Goal: Information Seeking & Learning: Learn about a topic

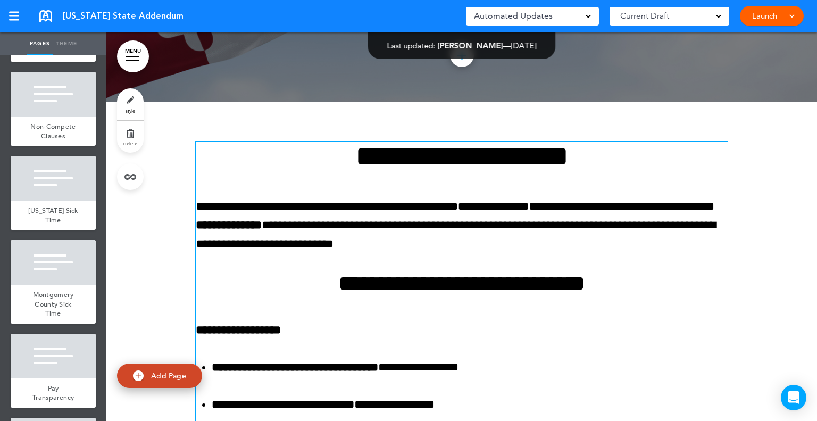
scroll to position [373, 0]
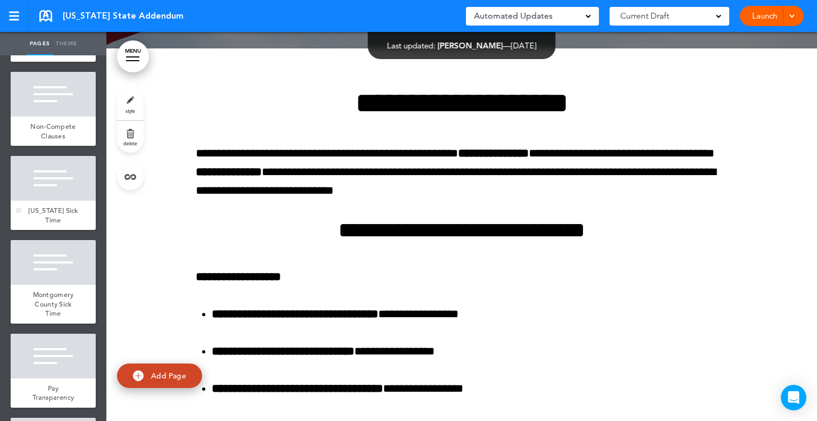
click at [73, 230] on div "[US_STATE] Sick Time" at bounding box center [53, 215] width 85 height 29
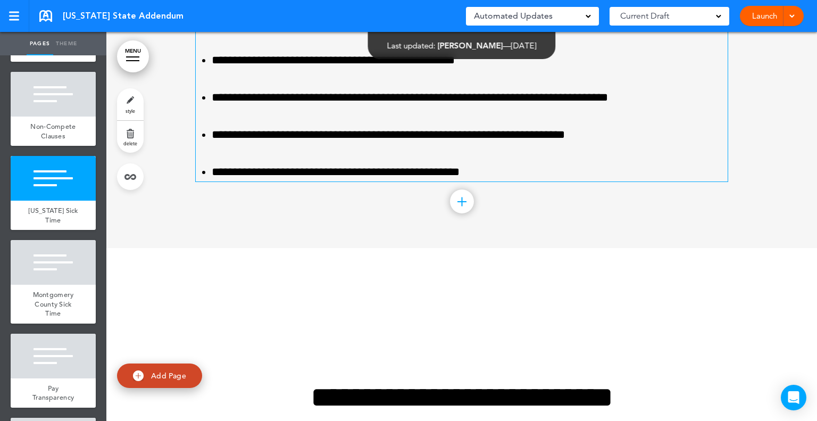
scroll to position [4671, 0]
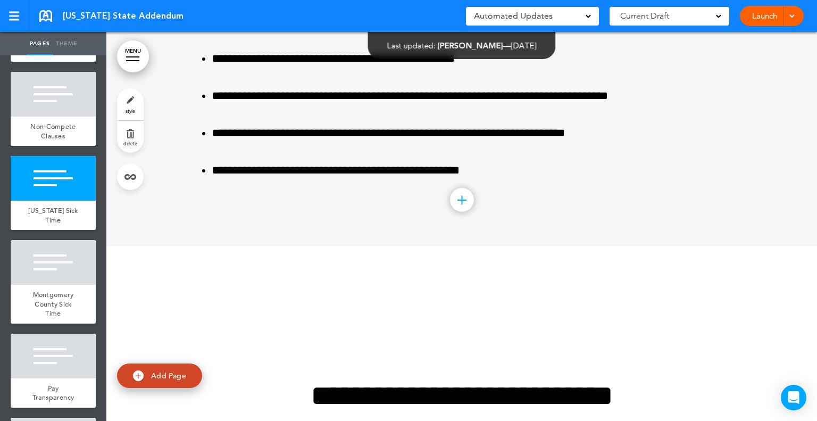
click at [458, 212] on div at bounding box center [462, 200] width 24 height 24
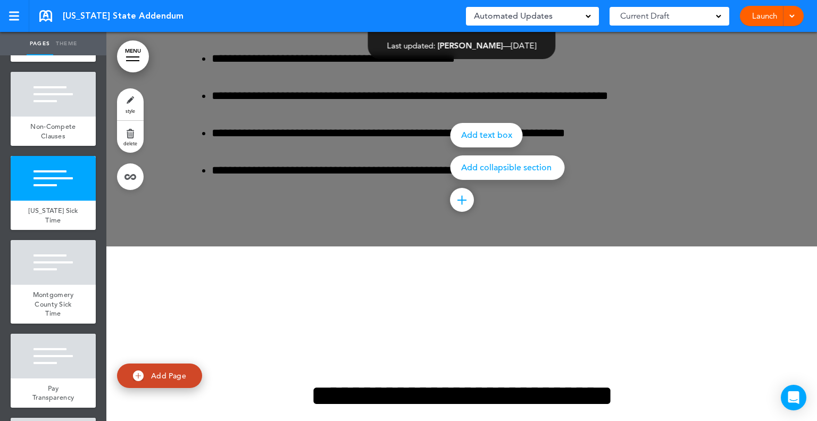
click at [617, 241] on div at bounding box center [514, 210] width 817 height 421
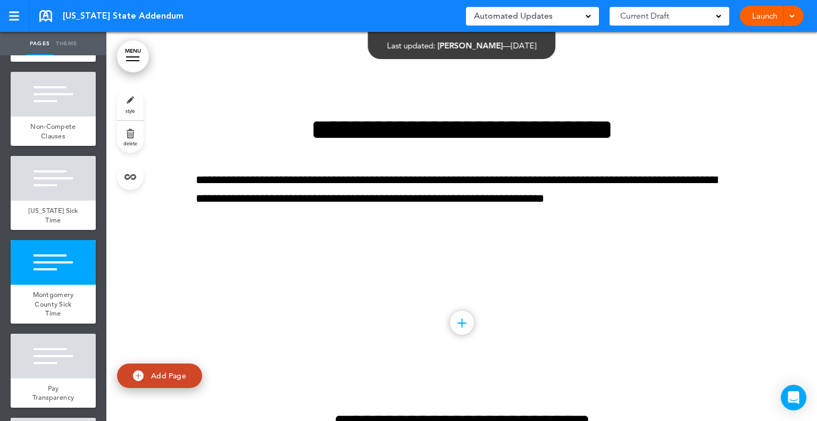
scroll to position [4990, 0]
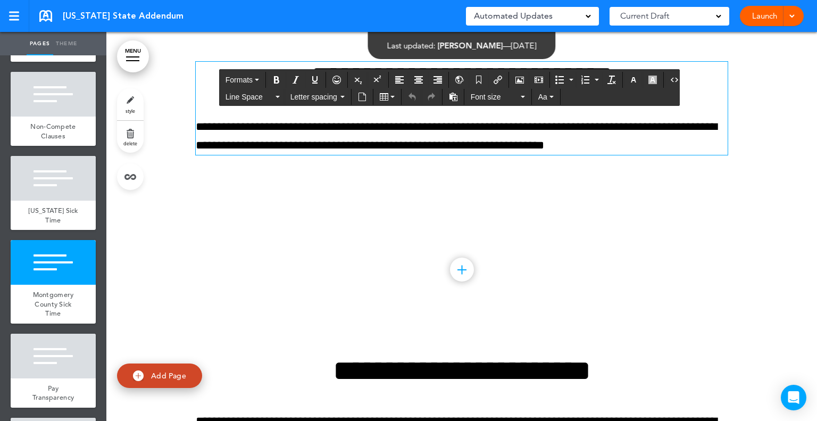
click at [704, 155] on p "**********" at bounding box center [462, 136] width 532 height 37
click at [731, 233] on div at bounding box center [461, 121] width 711 height 389
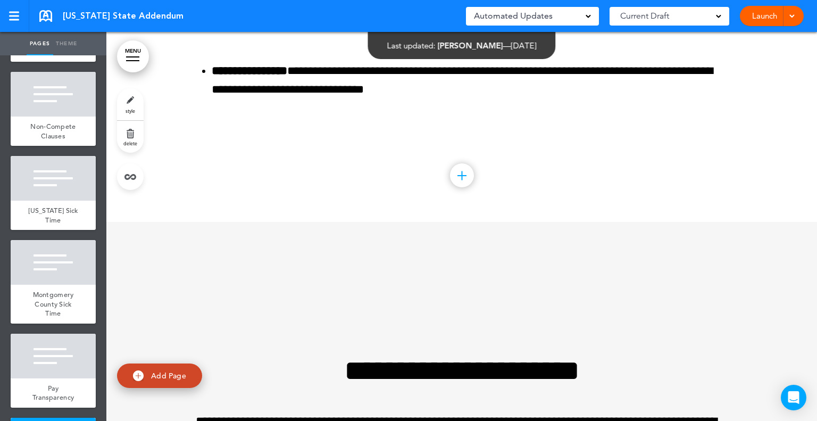
scroll to position [6001, 0]
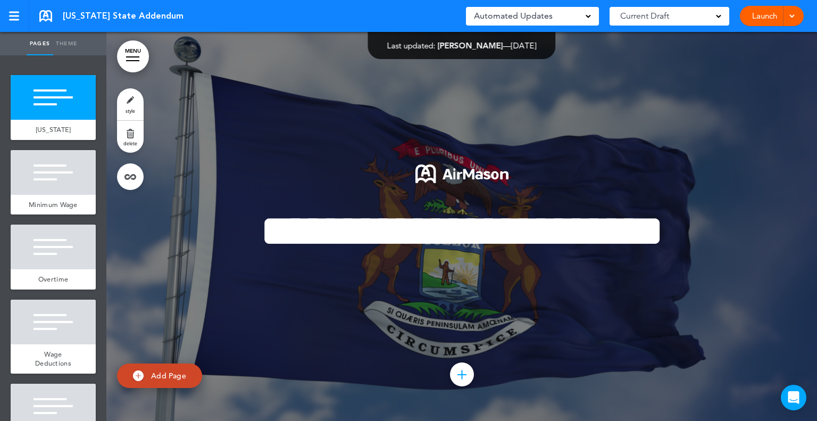
click at [51, 189] on div at bounding box center [53, 172] width 85 height 45
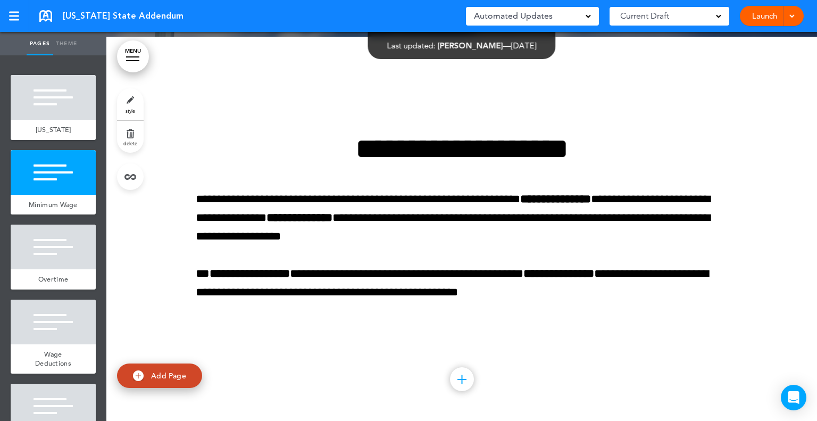
scroll to position [389, 0]
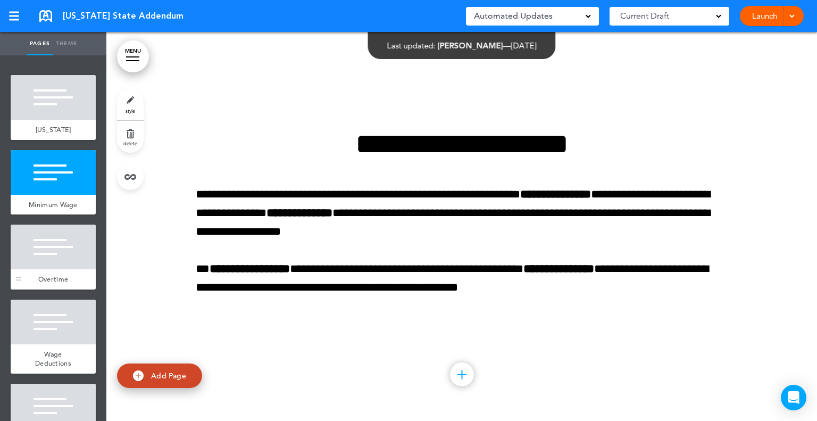
click at [65, 255] on div at bounding box center [53, 247] width 85 height 45
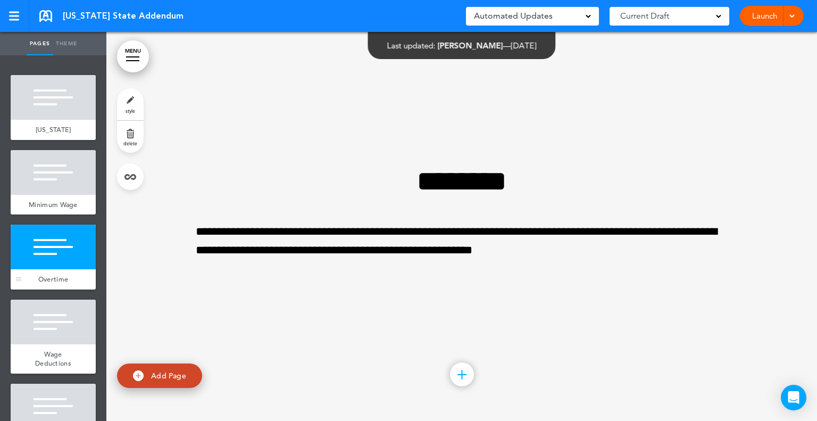
scroll to position [53, 0]
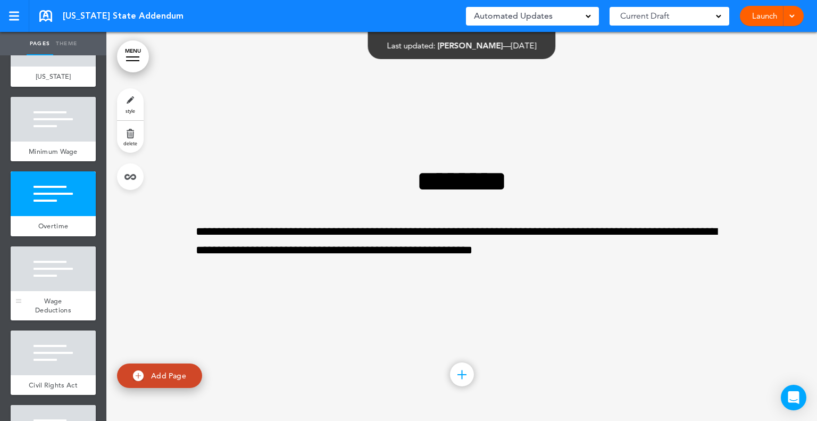
click at [48, 283] on div at bounding box center [53, 268] width 85 height 45
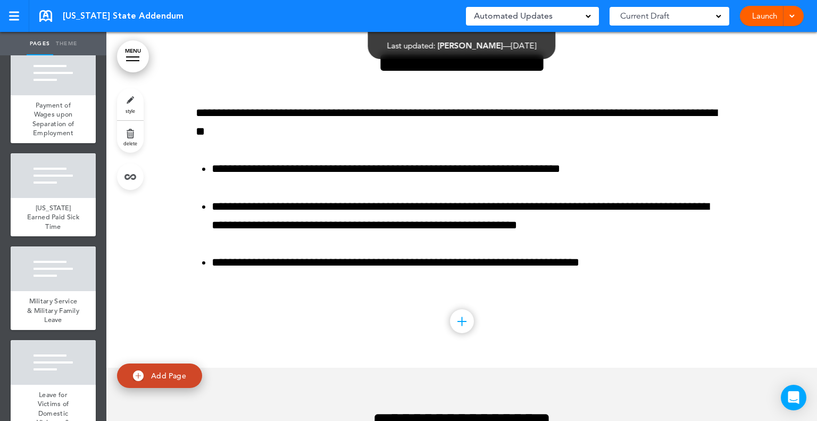
scroll to position [585, 0]
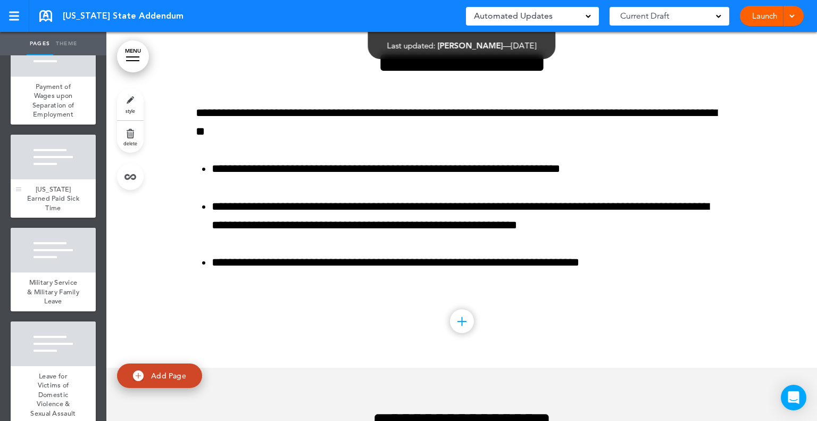
click at [37, 210] on div "Michigan Earned Paid Sick Time" at bounding box center [53, 198] width 85 height 39
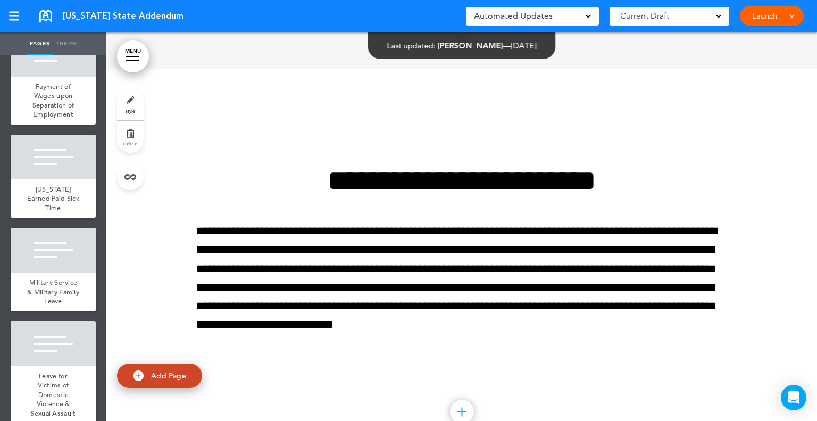
scroll to position [6472, 0]
